Goal: Information Seeking & Learning: Learn about a topic

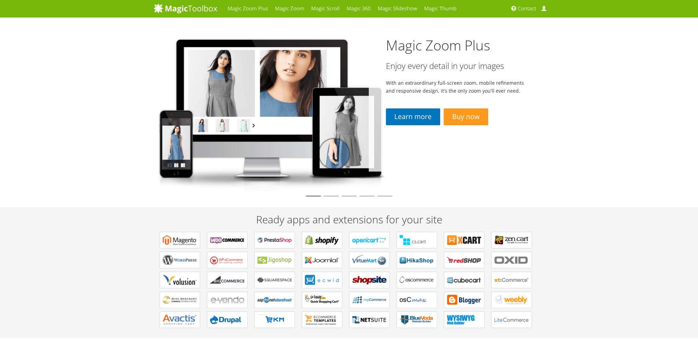
scroll to position [34, 0]
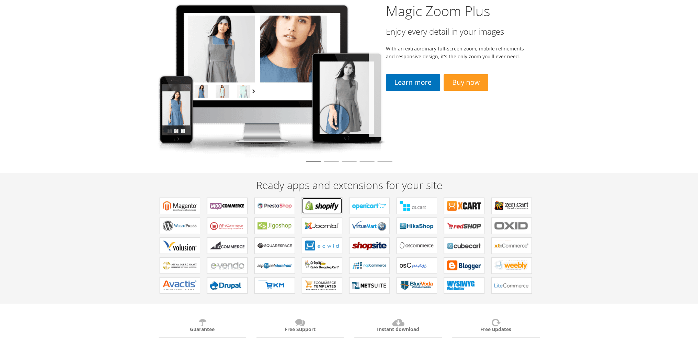
click at [315, 208] on b "Apps for Shopify" at bounding box center [322, 206] width 34 height 10
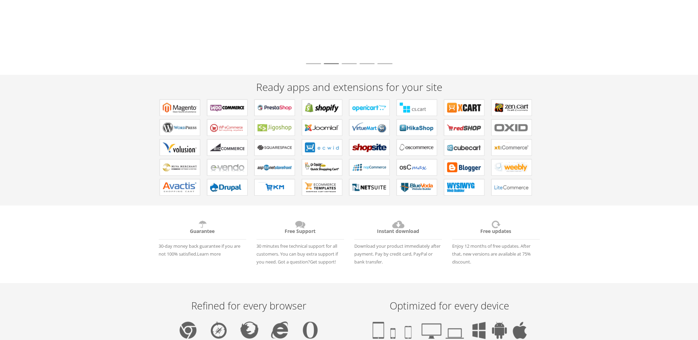
scroll to position [0, 0]
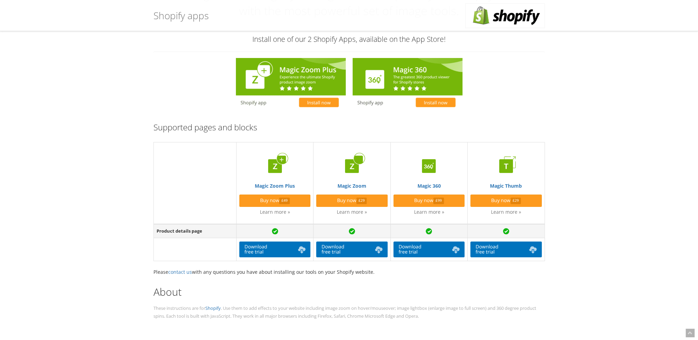
scroll to position [69, 0]
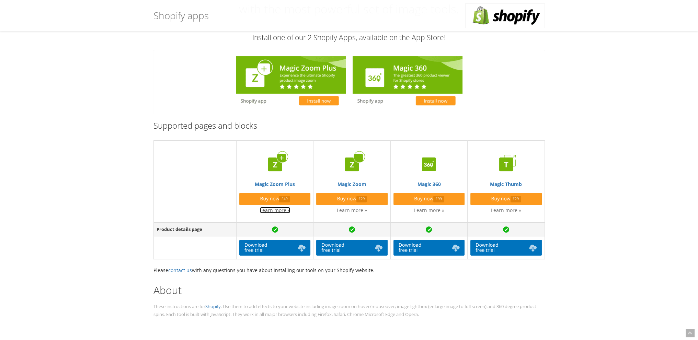
click at [284, 210] on link "Learn more »" at bounding box center [275, 210] width 30 height 7
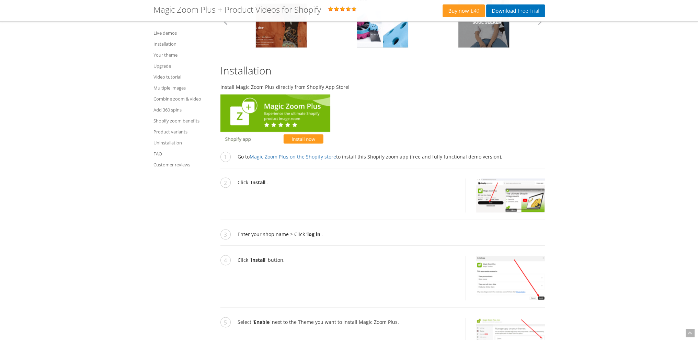
scroll to position [1373, 0]
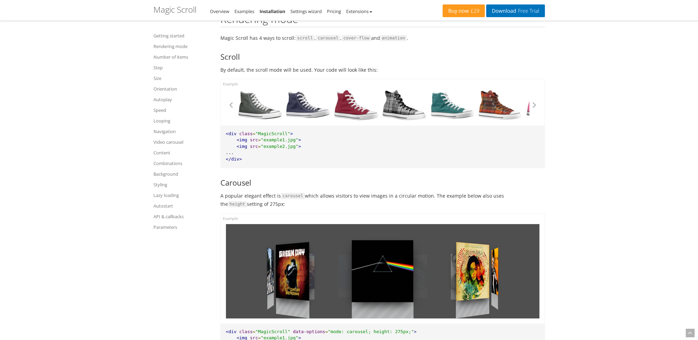
scroll to position [275, 0]
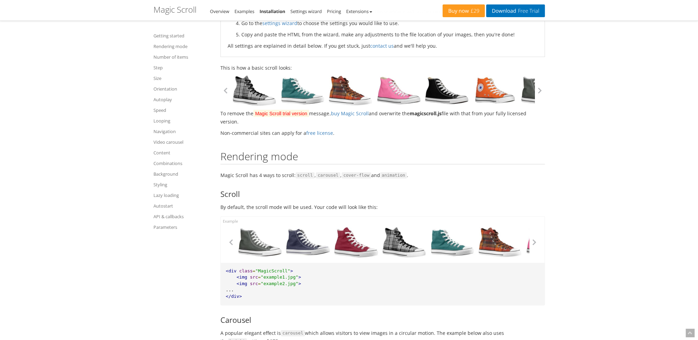
click at [375, 104] on link at bounding box center [399, 90] width 48 height 31
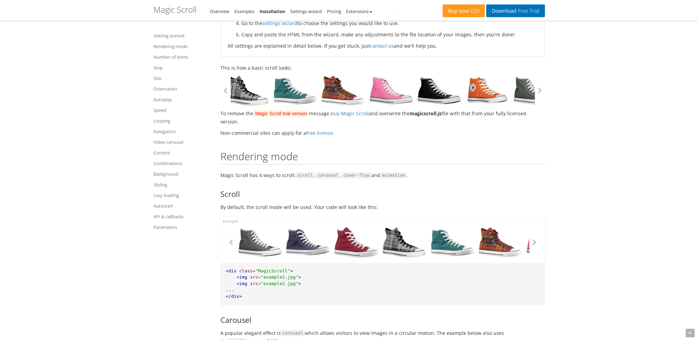
drag, startPoint x: 411, startPoint y: 102, endPoint x: 340, endPoint y: 105, distance: 70.8
click at [191, 105] on div at bounding box center [39, 90] width 304 height 31
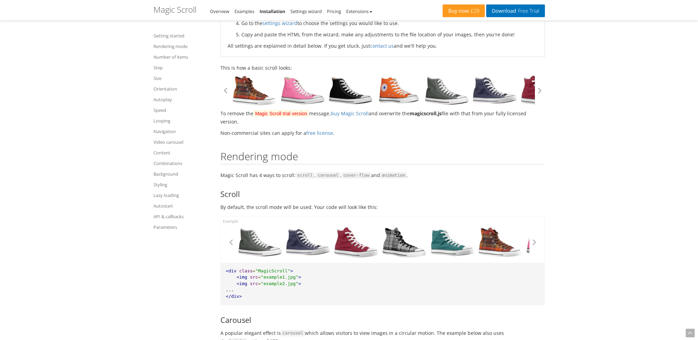
drag, startPoint x: 419, startPoint y: 100, endPoint x: 366, endPoint y: 100, distance: 52.5
click at [375, 100] on link at bounding box center [399, 90] width 48 height 31
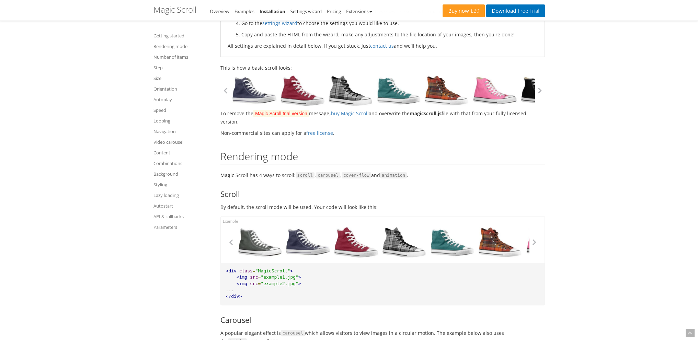
drag, startPoint x: 422, startPoint y: 102, endPoint x: 377, endPoint y: 100, distance: 44.7
click at [379, 100] on link at bounding box center [399, 90] width 48 height 31
